Goal: Information Seeking & Learning: Learn about a topic

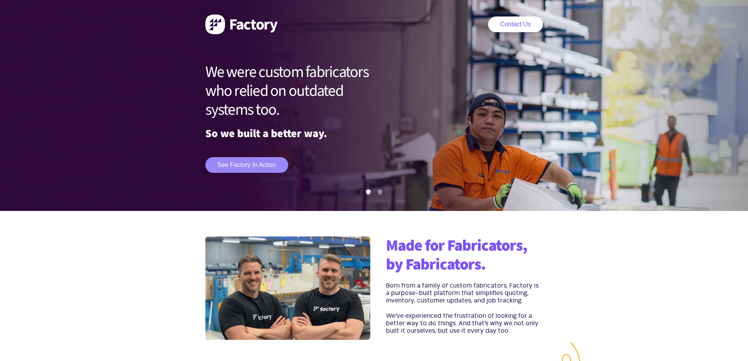
click at [246, 165] on link "See Factory in action" at bounding box center [246, 165] width 83 height 16
click at [234, 163] on link "See Factory in action" at bounding box center [246, 165] width 83 height 16
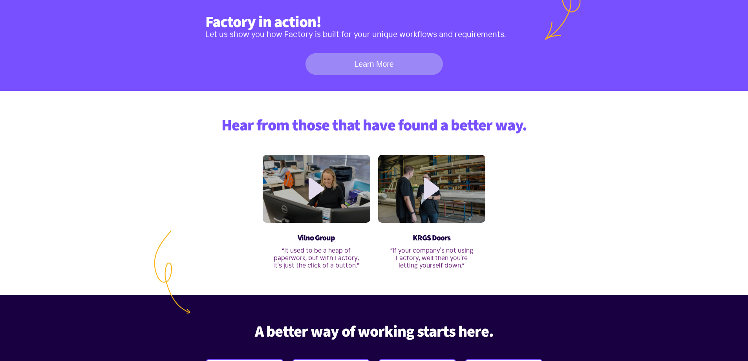
click at [341, 66] on link "Learn More" at bounding box center [374, 64] width 137 height 22
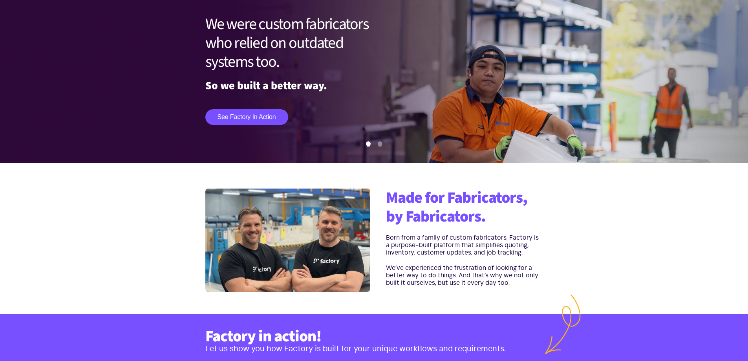
scroll to position [0, 0]
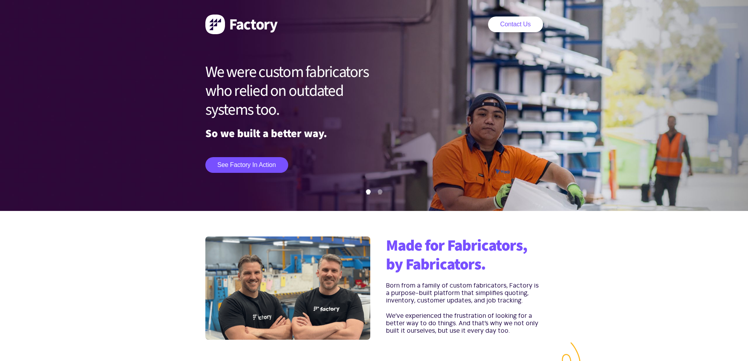
click at [214, 27] on img at bounding box center [241, 25] width 72 height 20
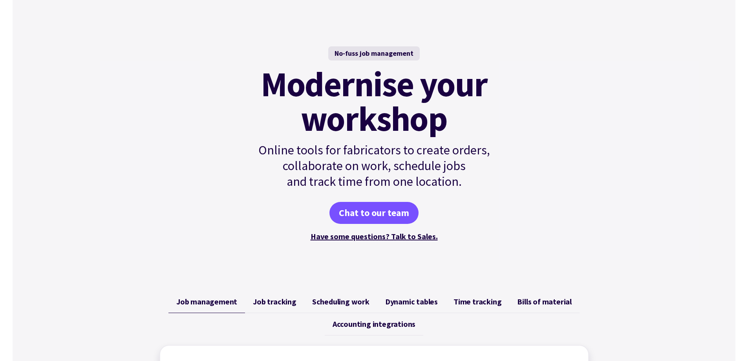
scroll to position [196, 0]
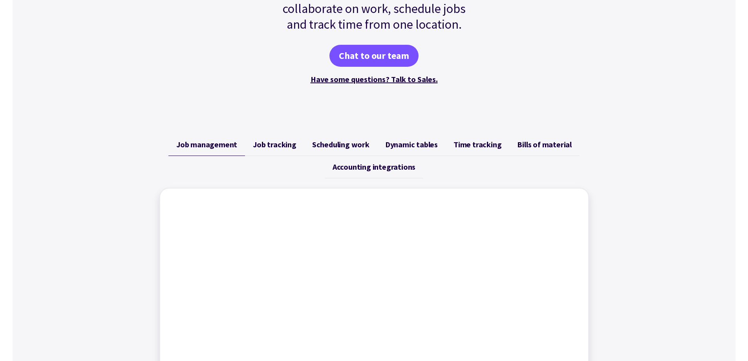
click at [278, 145] on span "Job tracking" at bounding box center [275, 144] width 44 height 9
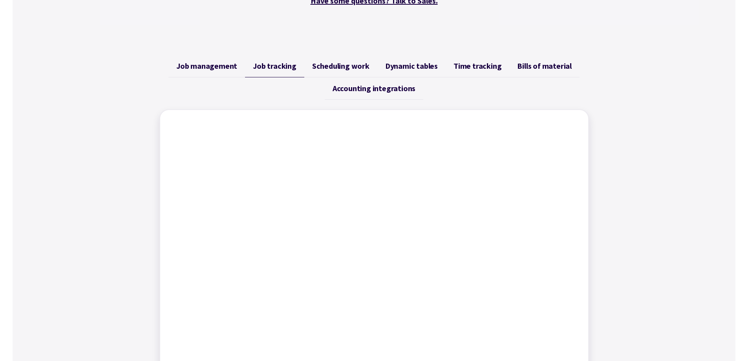
click at [325, 66] on span "Scheduling work" at bounding box center [340, 65] width 57 height 9
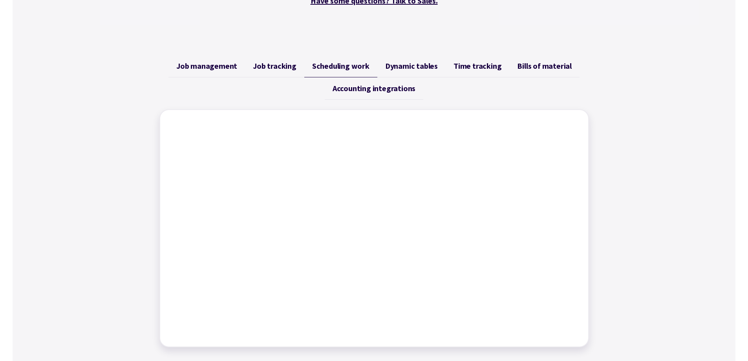
click at [401, 68] on span "Dynamic tables" at bounding box center [411, 65] width 53 height 9
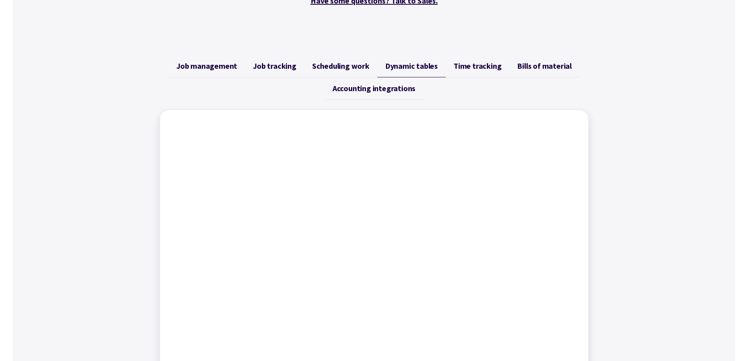
click at [460, 65] on span "Time tracking" at bounding box center [478, 65] width 48 height 9
click at [526, 68] on span "Bills of material" at bounding box center [544, 65] width 55 height 9
click at [405, 90] on span "Accounting integrations" at bounding box center [374, 88] width 83 height 9
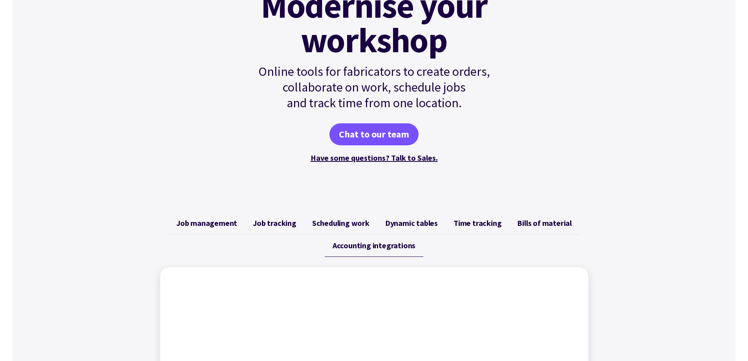
scroll to position [0, 0]
